Goal: Information Seeking & Learning: Learn about a topic

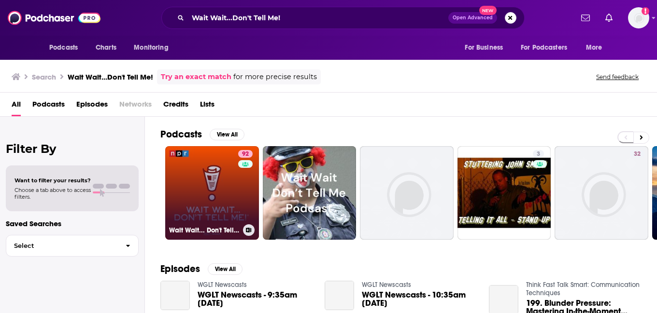
click at [217, 187] on link "92 Wait Wait... Don't Tell Me!" at bounding box center [212, 193] width 94 height 94
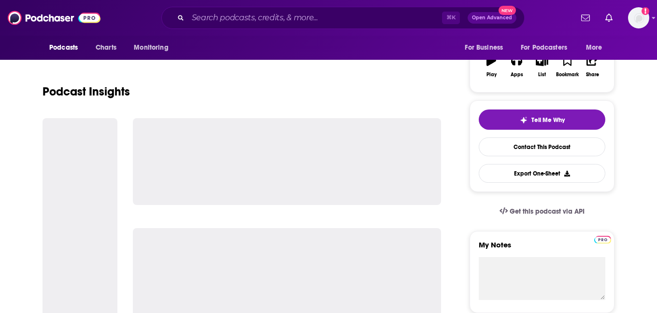
scroll to position [178, 0]
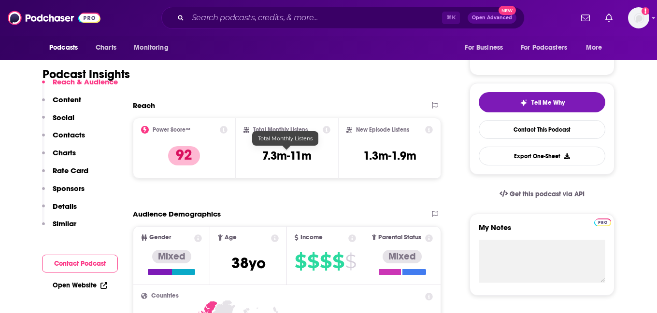
click at [278, 157] on h3 "7.3m-11m" at bounding box center [286, 156] width 49 height 14
click at [279, 156] on h3 "7.3m-11m" at bounding box center [286, 156] width 49 height 14
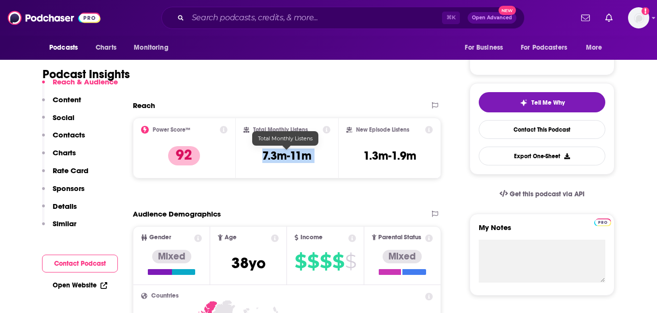
click at [279, 156] on h3 "7.3m-11m" at bounding box center [286, 156] width 49 height 14
copy div "7.3m-11m"
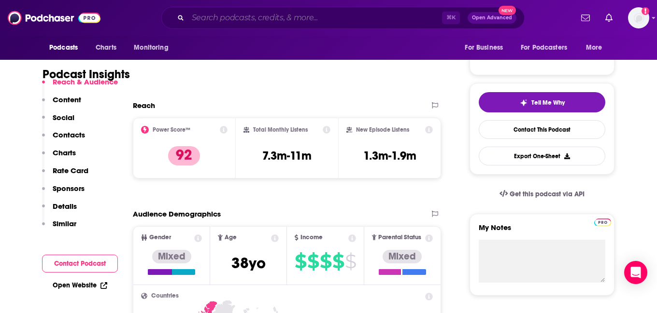
click at [252, 14] on input "Search podcasts, credits, & more..." at bounding box center [315, 17] width 254 height 15
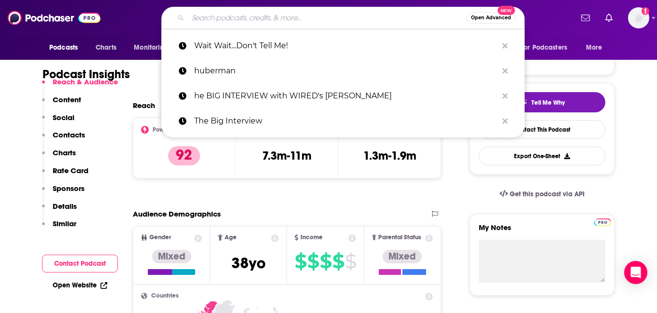
paste input "The Ezra Klein Show"
type input "The Ezra Klein Show"
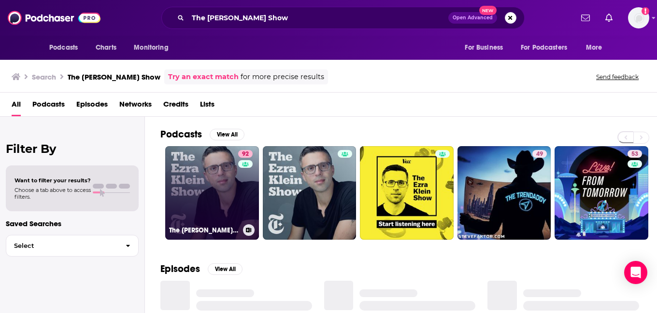
click at [214, 215] on link "92 The Ezra Klein Show" at bounding box center [212, 193] width 94 height 94
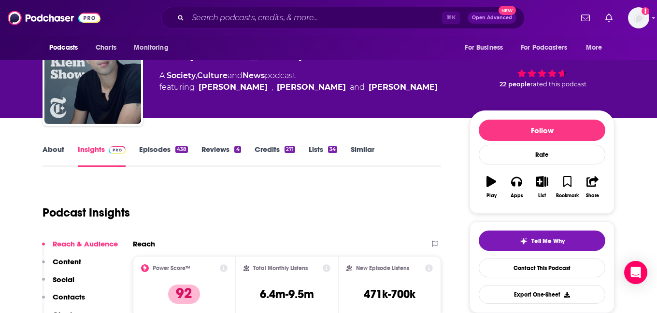
scroll to position [100, 0]
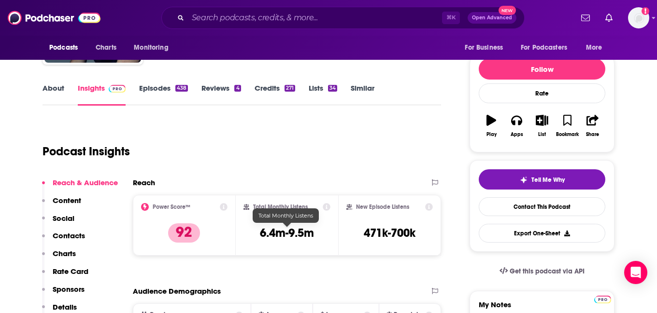
click at [277, 238] on h3 "6.4m-9.5m" at bounding box center [287, 233] width 54 height 14
copy div "6.4m-9.5m"
click at [276, 18] on input "Search podcasts, credits, & more..." at bounding box center [315, 17] width 254 height 15
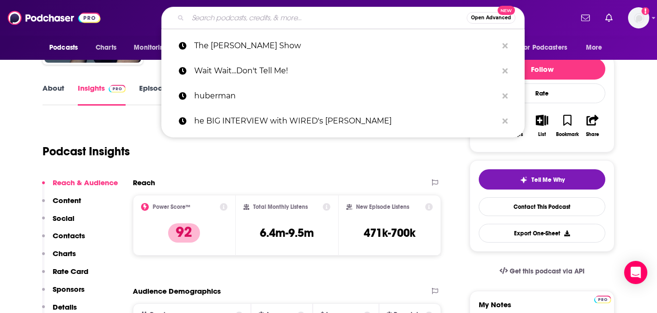
paste input "Freakonomics Radio"
type input "Freakonomics Radio"
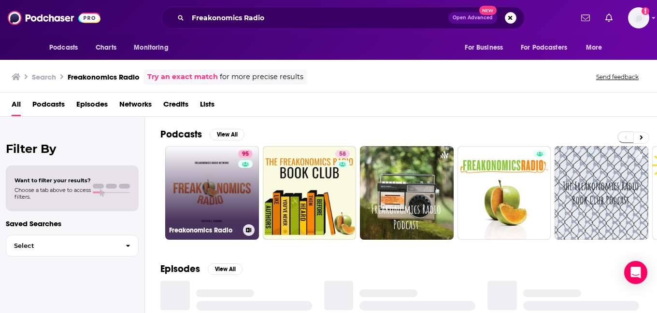
click at [233, 186] on link "95 Freakonomics Radio" at bounding box center [212, 193] width 94 height 94
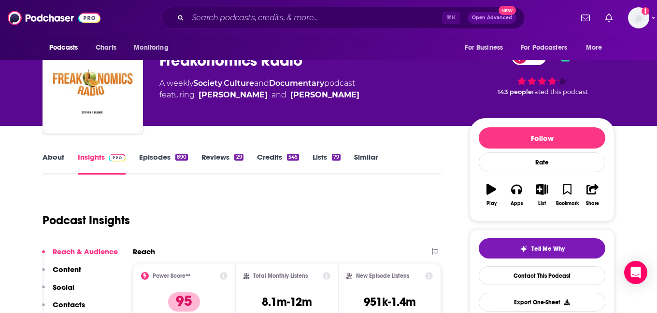
scroll to position [76, 0]
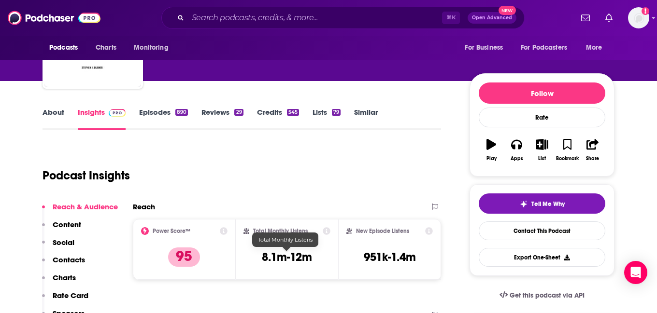
click at [277, 258] on h3 "8.1m-12m" at bounding box center [287, 257] width 50 height 14
copy div "8.1m-12m"
click at [254, 16] on input "Search podcasts, credits, & more..." at bounding box center [315, 17] width 254 height 15
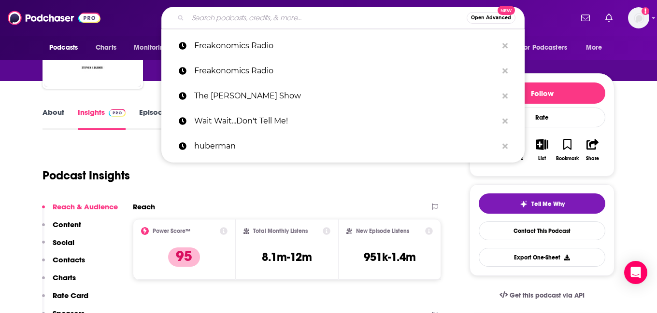
paste input "Dear Gabby"
type input "Dear Gabby"
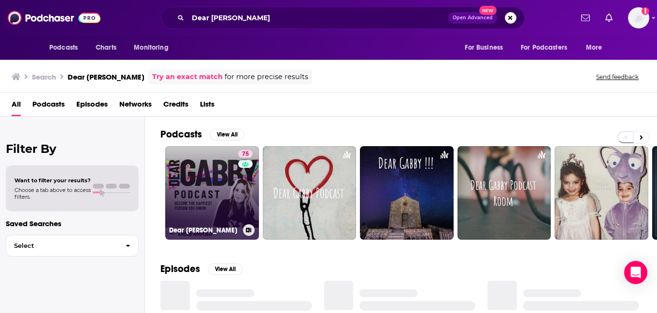
click at [237, 190] on link "75 Dear Gabby" at bounding box center [212, 193] width 94 height 94
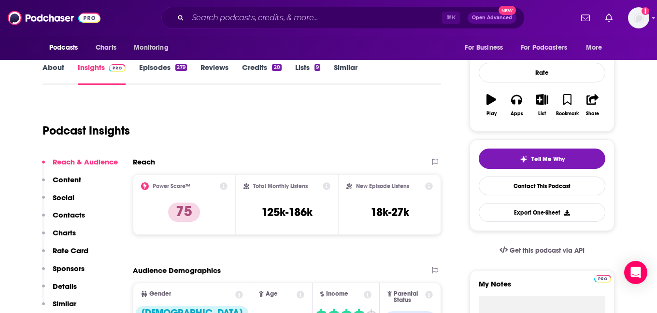
scroll to position [154, 0]
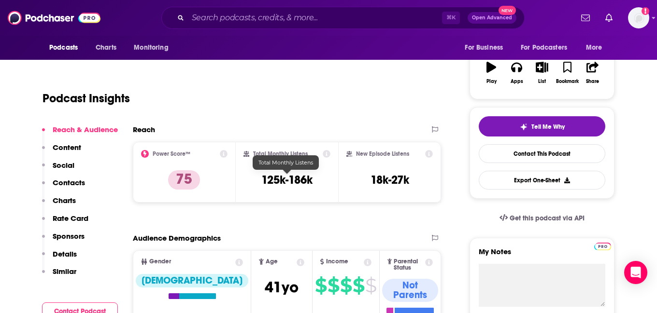
click at [287, 179] on h3 "125k-186k" at bounding box center [286, 180] width 51 height 14
copy div "125k-186k"
click at [277, 23] on input "Search podcasts, credits, & more..." at bounding box center [315, 17] width 254 height 15
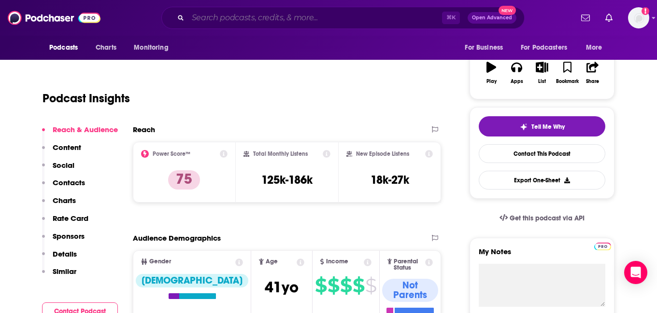
paste input "The Art of Being Well"
type input "The Art of Being Well"
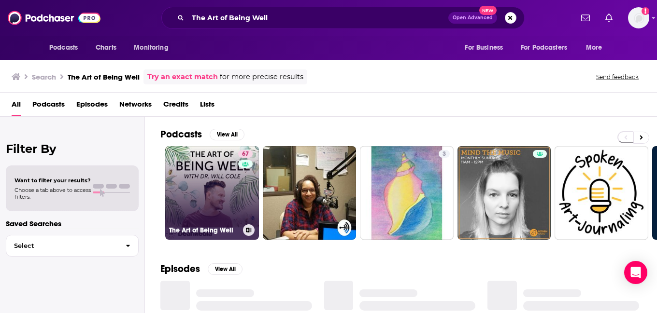
click at [206, 183] on link "67 The Art of Being Well" at bounding box center [212, 193] width 94 height 94
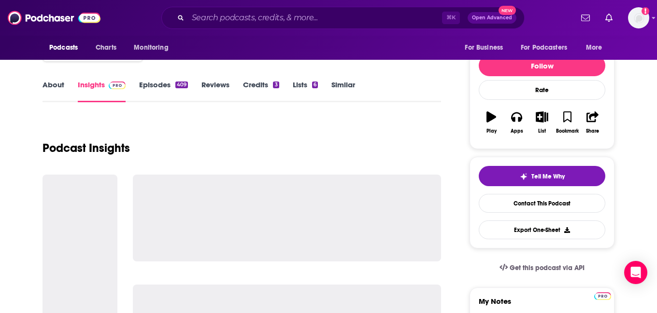
scroll to position [160, 0]
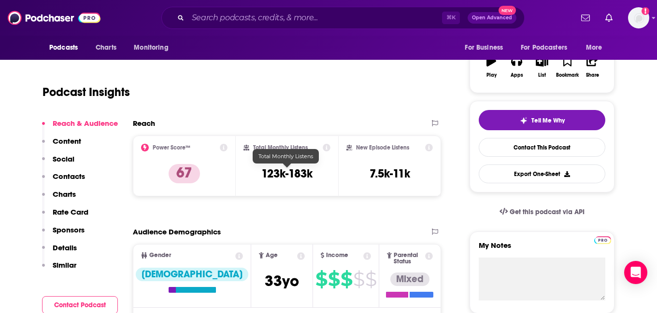
click at [277, 177] on h3 "123k-183k" at bounding box center [286, 174] width 51 height 14
copy div "123k-183k"
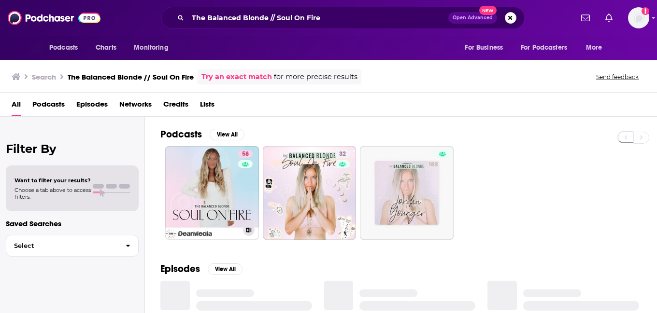
click at [225, 168] on link "58 The Balanced Blonde // Soul On Fire" at bounding box center [212, 193] width 94 height 94
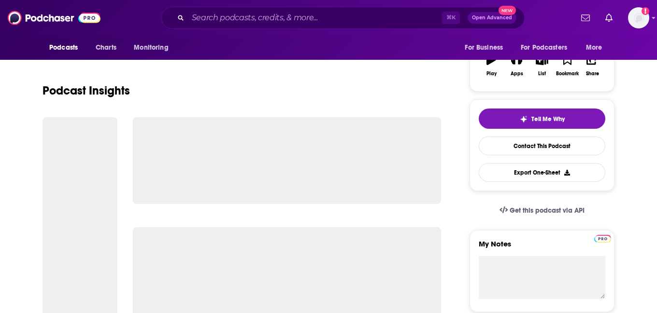
scroll to position [114, 0]
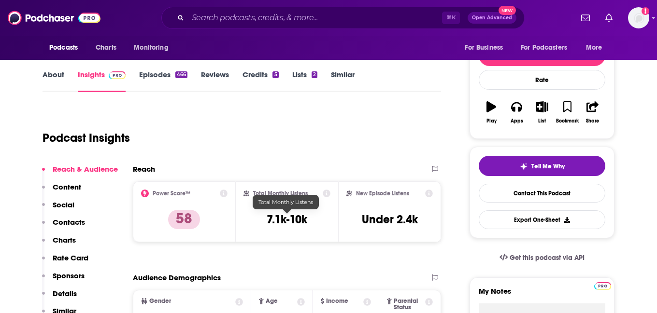
click at [284, 216] on h3 "7.1k-10k" at bounding box center [287, 220] width 41 height 14
copy div "7.1k-10k"
